Goal: Information Seeking & Learning: Learn about a topic

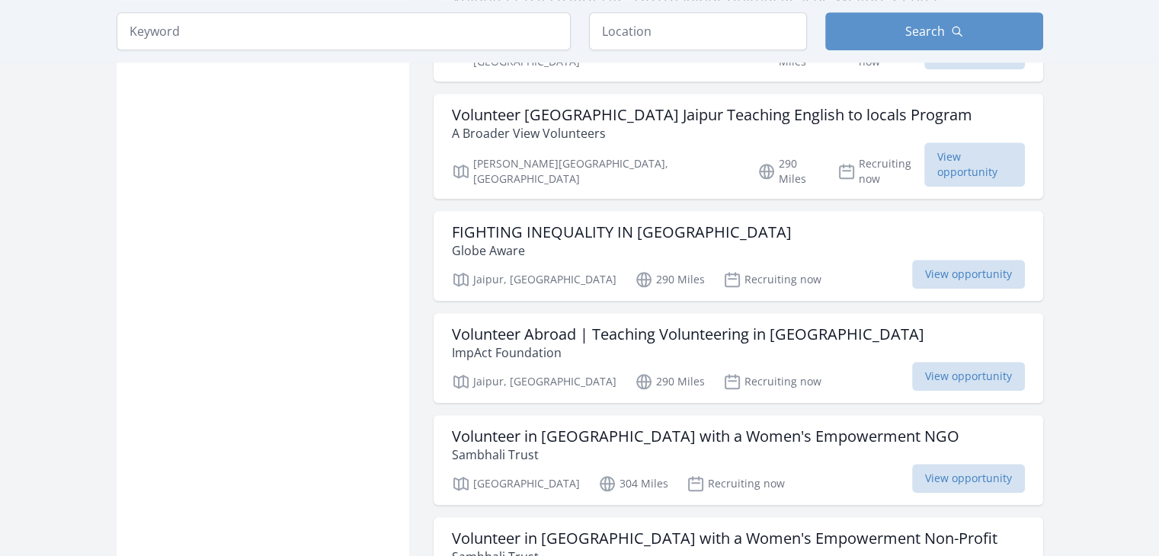
scroll to position [1640, 0]
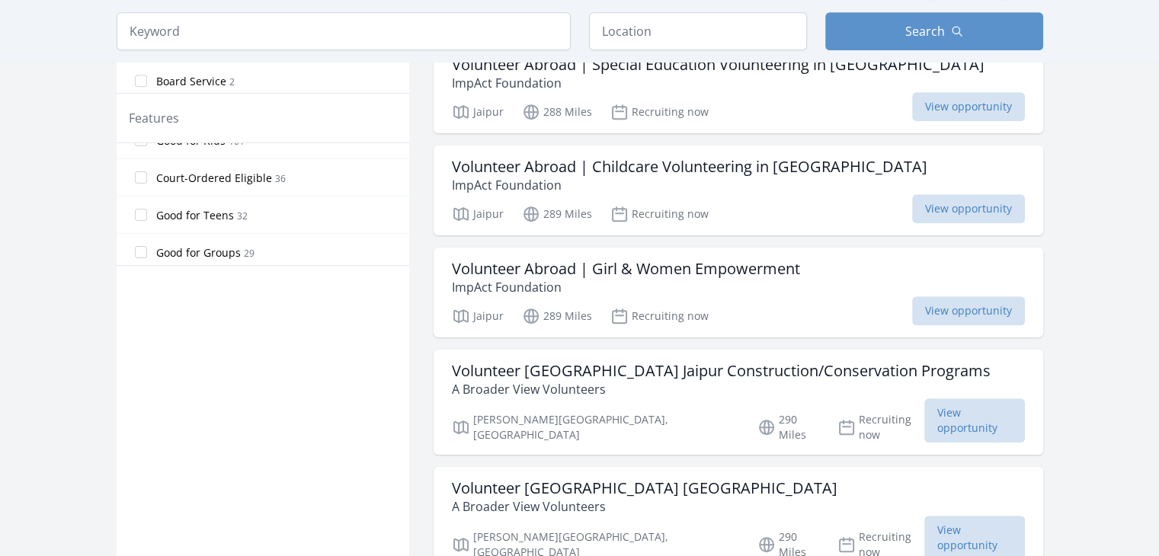
scroll to position [332, 0]
click at [183, 214] on div "Good for Teens 32" at bounding box center [263, 202] width 293 height 37
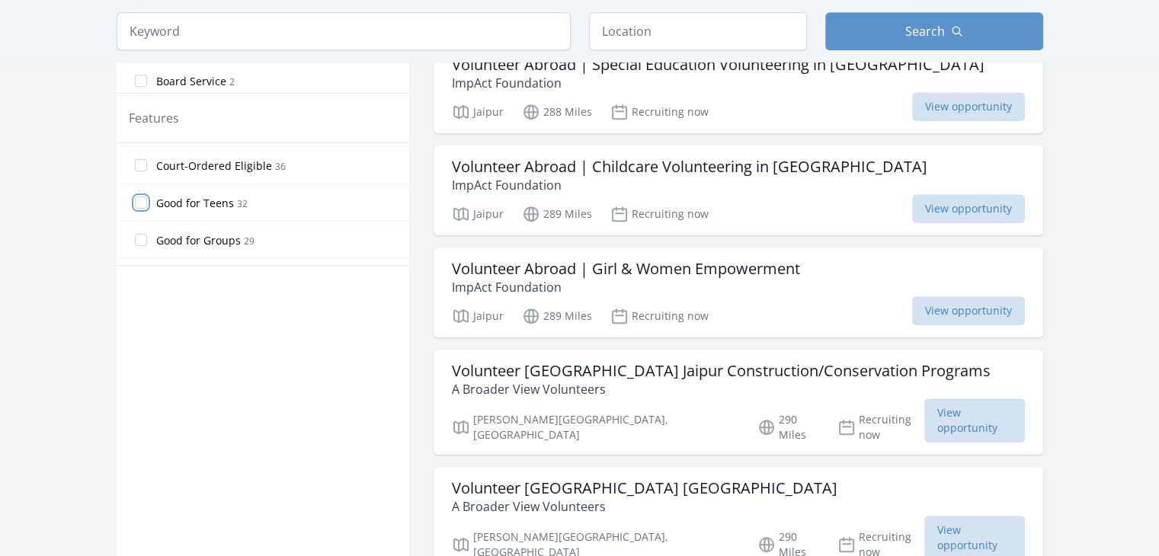
click at [140, 204] on input "Good for Teens 32" at bounding box center [141, 203] width 12 height 12
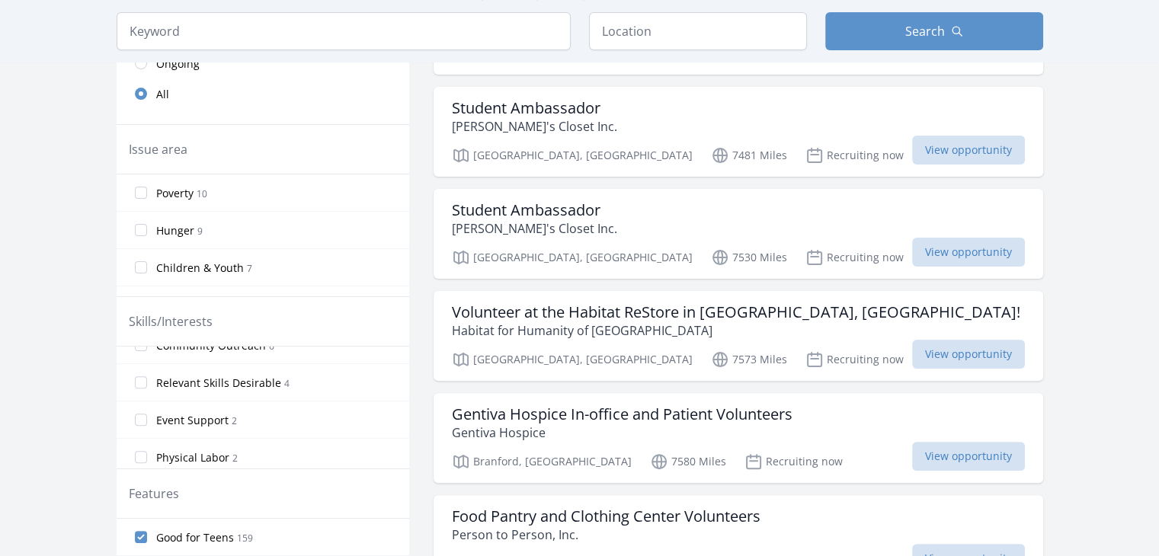
scroll to position [21, 0]
click at [143, 421] on input "Event Support 2" at bounding box center [141, 419] width 12 height 12
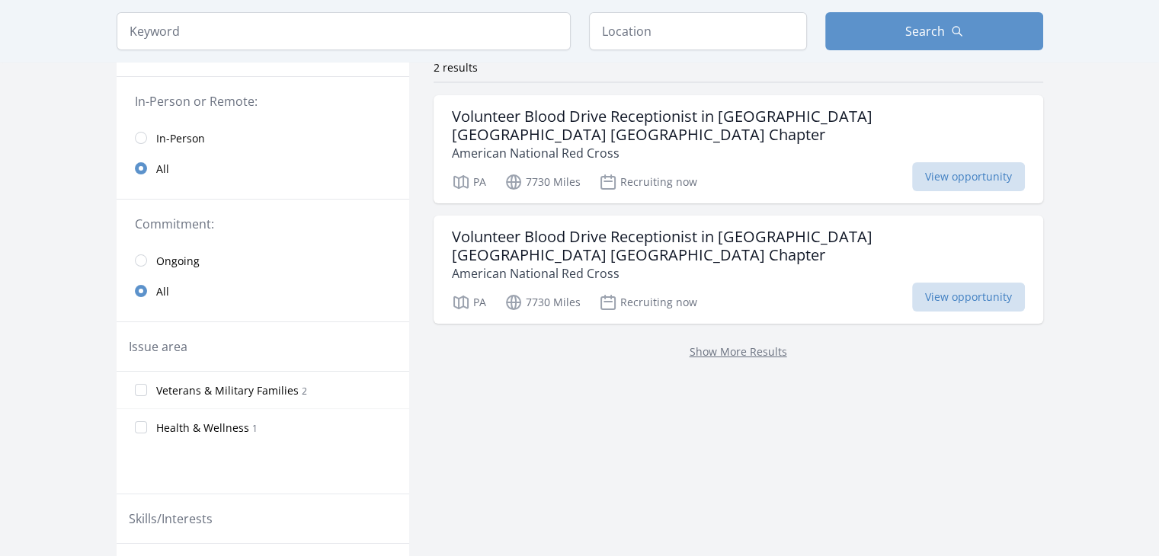
scroll to position [128, 0]
click at [598, 271] on p "American National Red Cross" at bounding box center [738, 273] width 573 height 18
